Goal: Find specific page/section: Find specific page/section

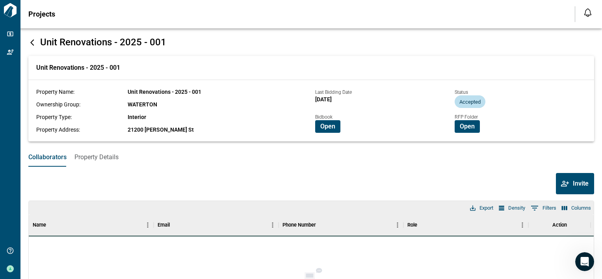
click at [232, 60] on div "Unit Renovations - 2025 - 001 Property Name: Unit Renovations - 2025 - 001 Owne…" at bounding box center [311, 98] width 566 height 85
click at [226, 20] on div "Projects Notifications *** ****** **** Mark all as read No notifications yet We…" at bounding box center [301, 14] width 602 height 28
click at [224, 33] on div "Unit Renovations - 2025 - 001 Unit Renovations - 2025 - 001 Property Name: Unit…" at bounding box center [301, 153] width 602 height 251
click at [98, 157] on span "Property Details" at bounding box center [96, 157] width 44 height 8
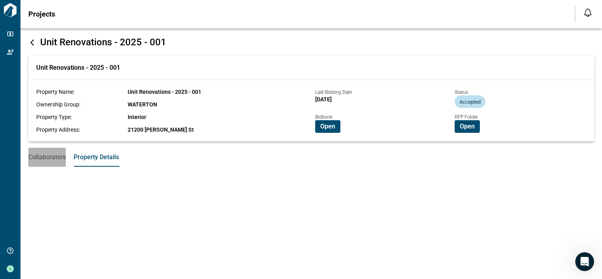
click at [37, 159] on span "Collaborators" at bounding box center [46, 157] width 37 height 8
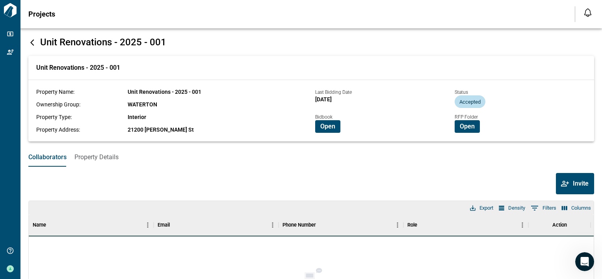
click at [317, 161] on div "Collaborators Property Details" at bounding box center [310, 157] width 581 height 19
click at [233, 166] on div "Collaborators Property Details" at bounding box center [310, 157] width 581 height 19
